Goal: Communication & Community: Answer question/provide support

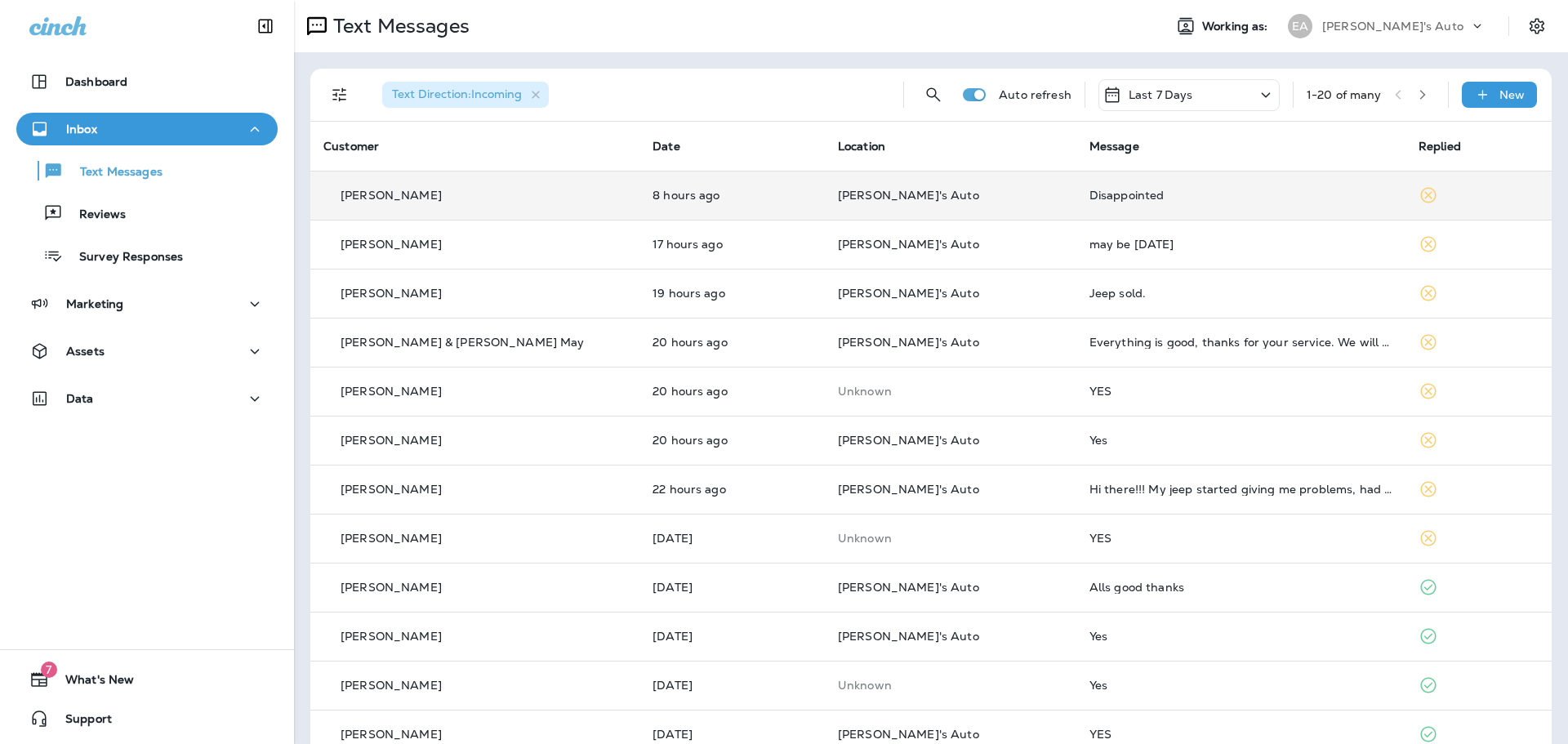
click at [984, 211] on td "[PERSON_NAME]'s Auto" at bounding box center [950, 194] width 252 height 49
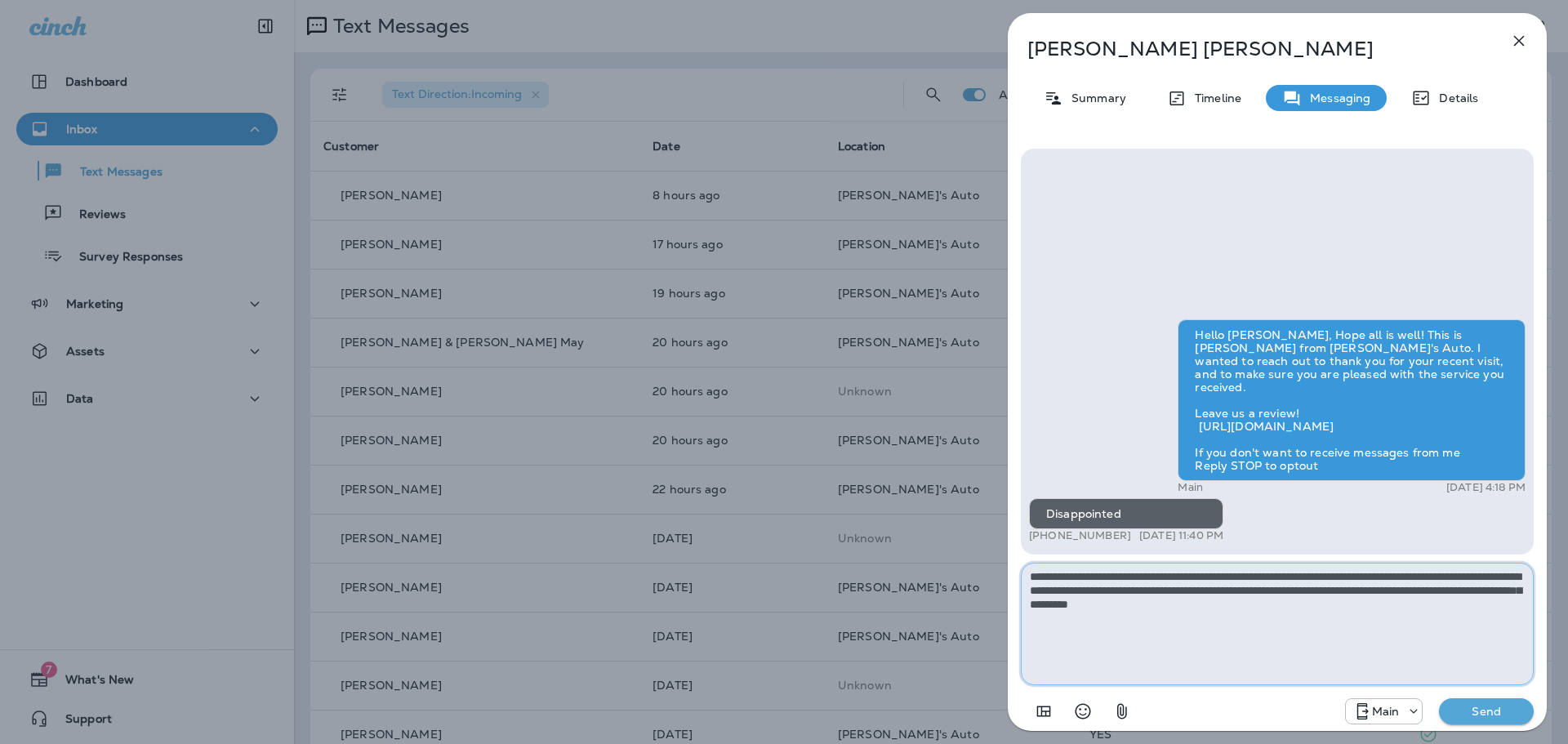
type textarea "**********"
click at [1493, 716] on p "Send" at bounding box center [1486, 711] width 69 height 15
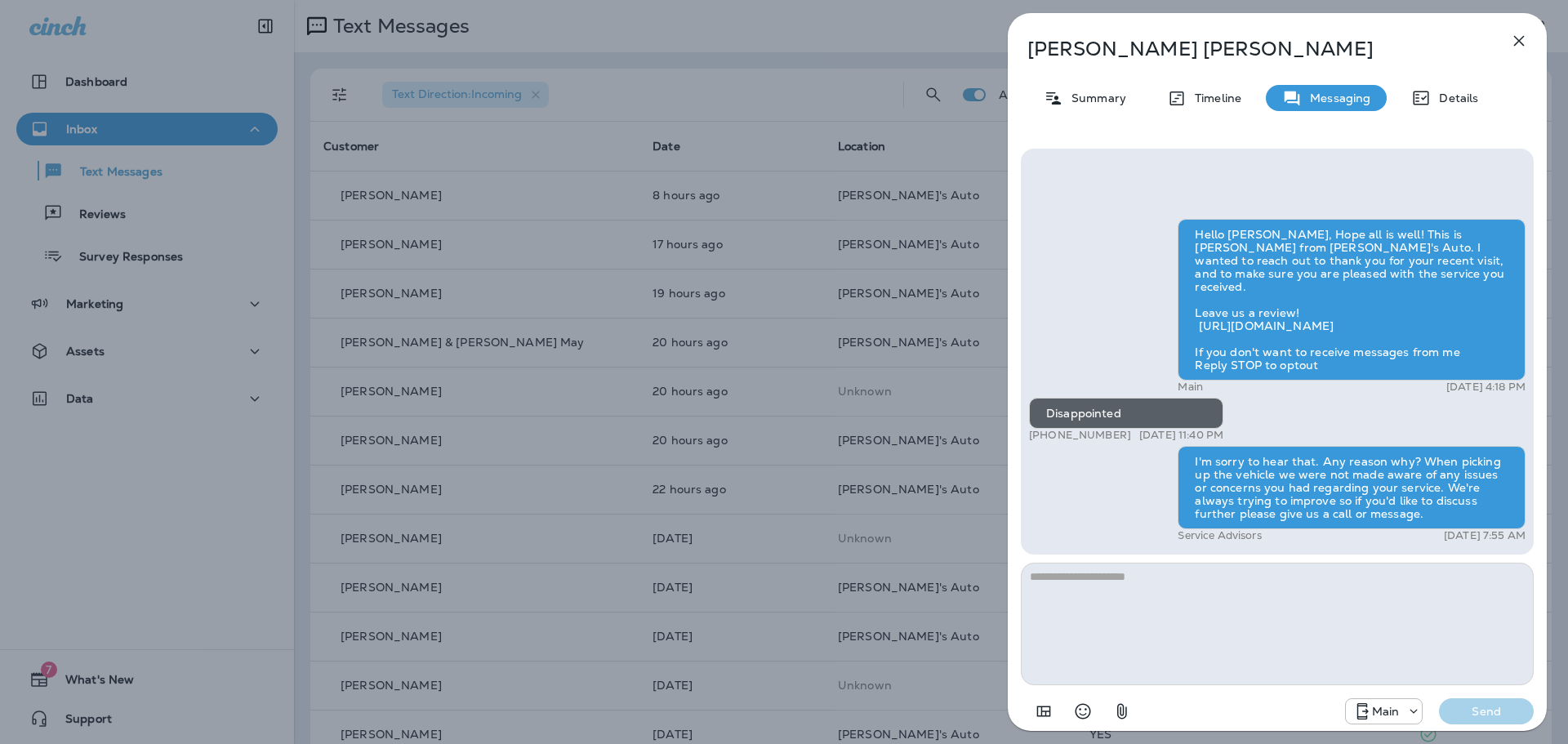
click at [1512, 46] on icon "button" at bounding box center [1519, 41] width 20 height 20
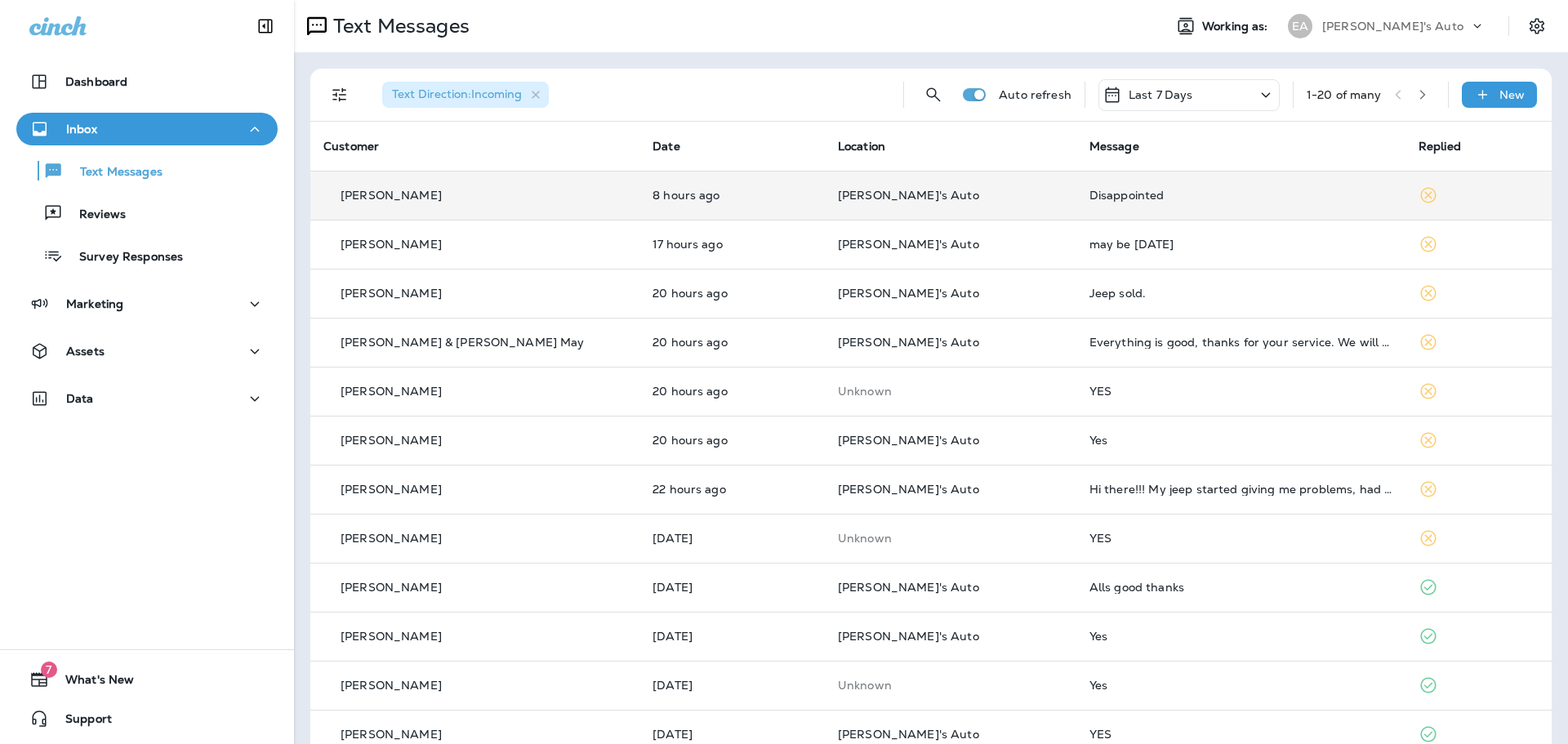
click at [825, 196] on td "[PERSON_NAME]'s Auto" at bounding box center [950, 194] width 252 height 49
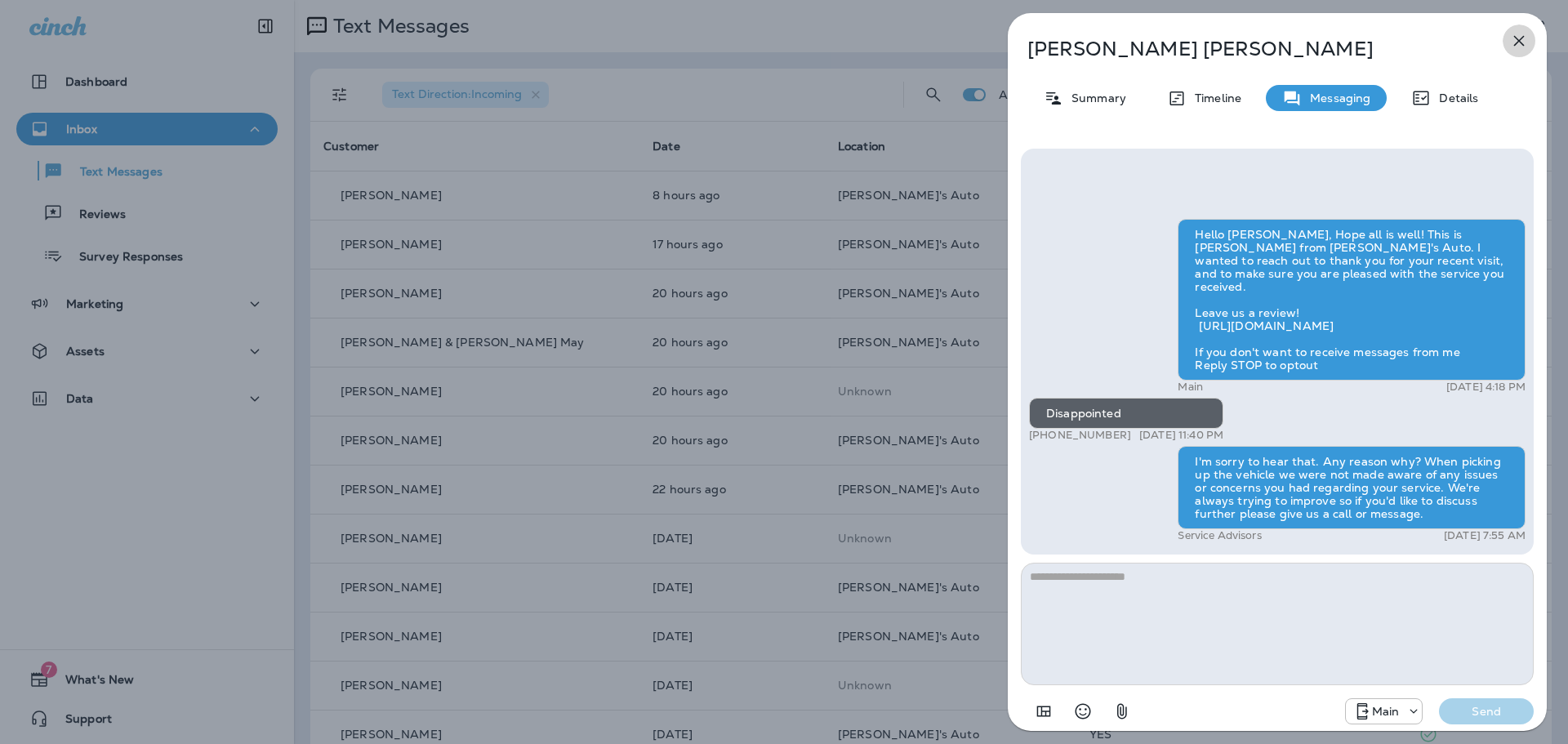
click at [1515, 51] on button "button" at bounding box center [1518, 40] width 32 height 32
